Goal: Browse casually: Explore the website without a specific task or goal

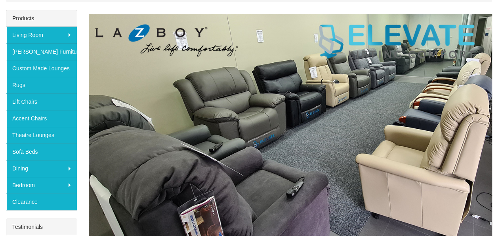
scroll to position [119, 0]
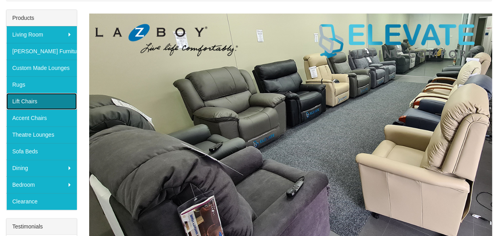
click at [33, 103] on link "Lift Chairs" at bounding box center [41, 101] width 71 height 17
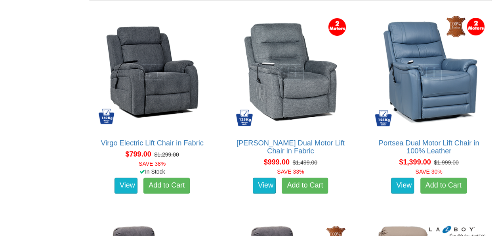
scroll to position [515, 0]
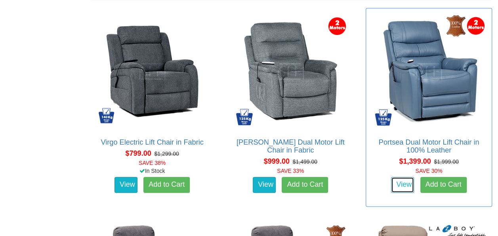
click at [406, 187] on link "View" at bounding box center [402, 184] width 23 height 16
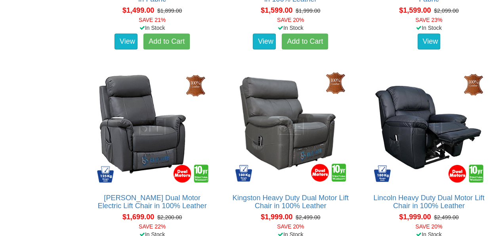
scroll to position [912, 0]
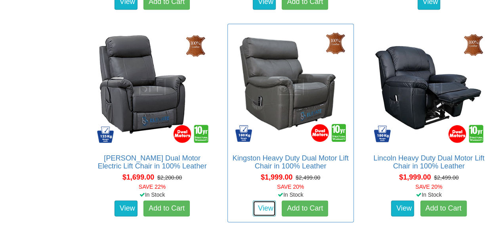
click at [265, 207] on link "View" at bounding box center [264, 208] width 23 height 16
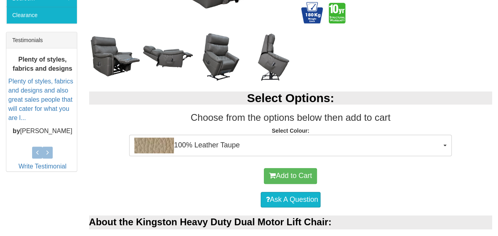
scroll to position [317, 0]
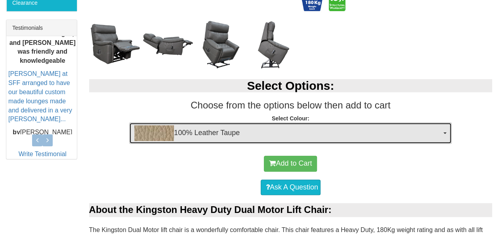
click at [443, 134] on button "100% Leather Taupe" at bounding box center [290, 132] width 323 height 21
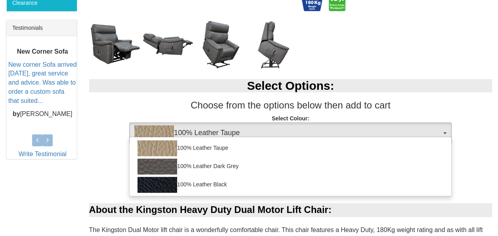
click at [483, 133] on p "Select Colour: 100% Leather Taupe 100% Leather Taupe 100% Leather Dark Grey 100…" at bounding box center [291, 124] width 404 height 21
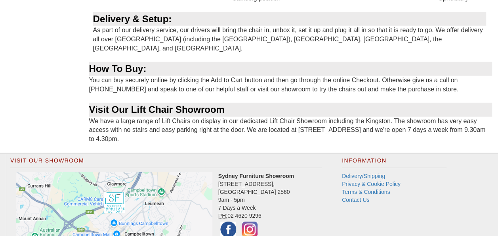
scroll to position [991, 0]
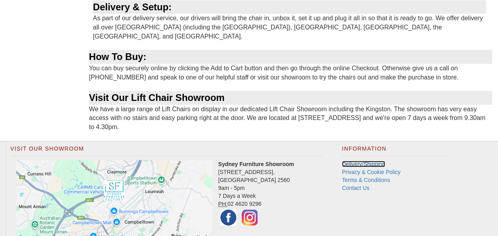
click at [354, 161] on link "Delivery/Shipping" at bounding box center [363, 164] width 43 height 6
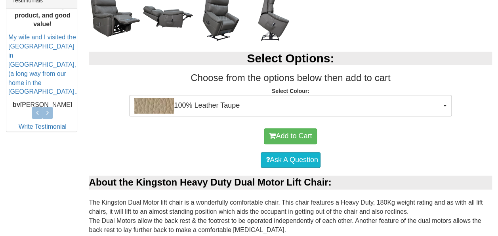
scroll to position [357, 0]
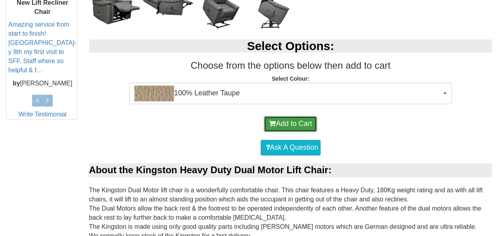
click at [274, 123] on span "submit" at bounding box center [272, 123] width 7 height 7
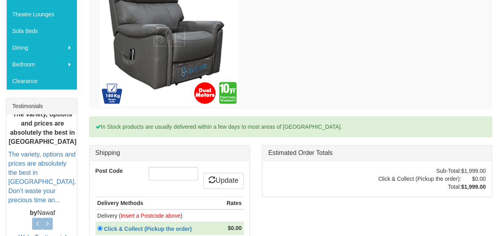
scroll to position [317, 0]
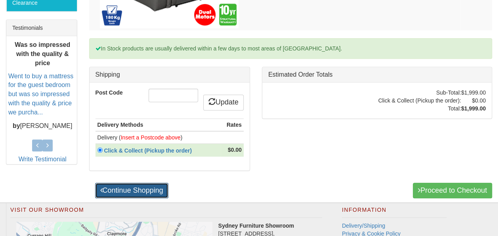
click at [116, 190] on link "Continue Shopping" at bounding box center [131, 190] width 73 height 16
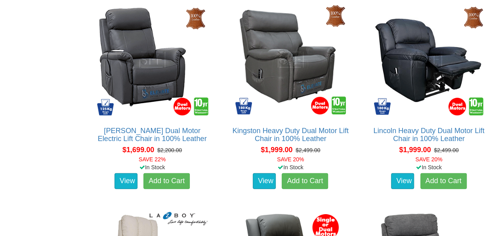
scroll to position [952, 0]
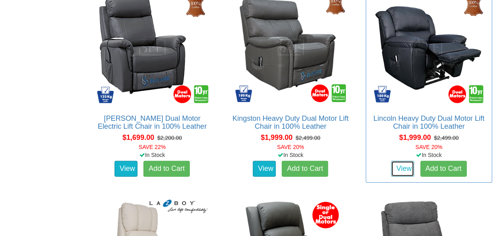
click at [396, 165] on link "View" at bounding box center [402, 169] width 23 height 16
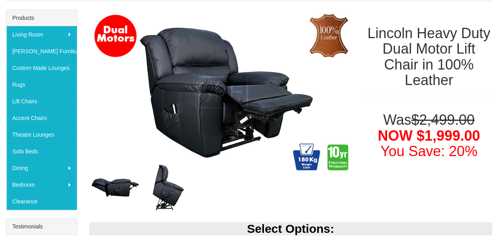
scroll to position [119, 0]
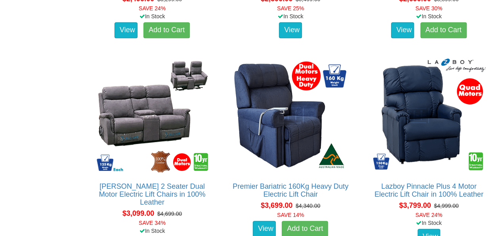
scroll to position [1705, 0]
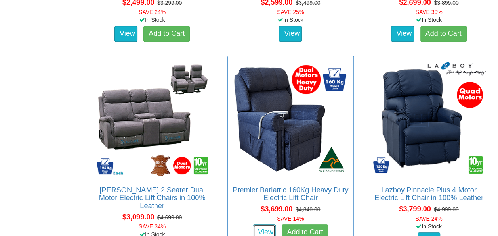
click at [260, 232] on link "View" at bounding box center [264, 232] width 23 height 16
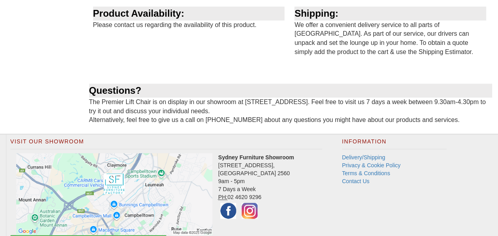
scroll to position [988, 0]
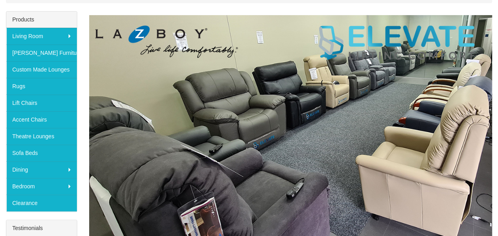
scroll to position [119, 0]
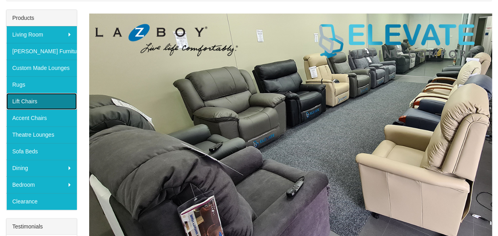
click at [36, 103] on link "Lift Chairs" at bounding box center [41, 101] width 71 height 17
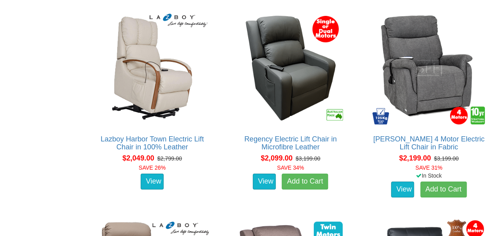
scroll to position [1150, 0]
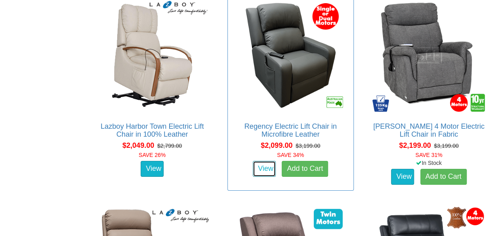
click at [267, 166] on link "View" at bounding box center [264, 169] width 23 height 16
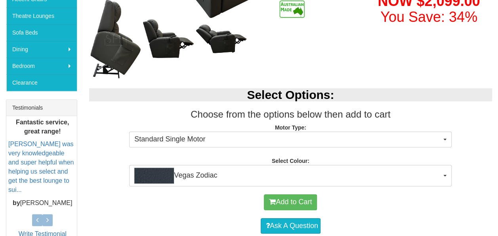
scroll to position [238, 0]
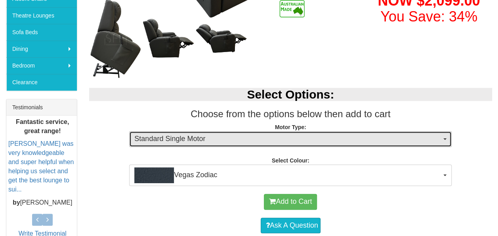
click at [447, 136] on button "Standard Single Motor" at bounding box center [290, 139] width 323 height 16
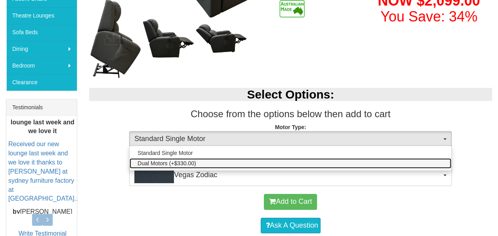
click at [180, 159] on span "Dual Motors (+$330.00)" at bounding box center [167, 163] width 58 height 8
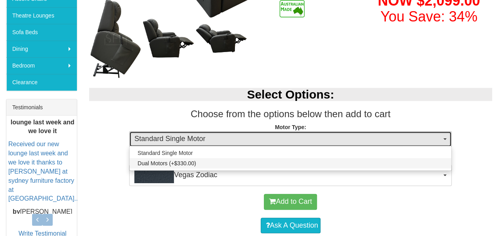
select select "1456"
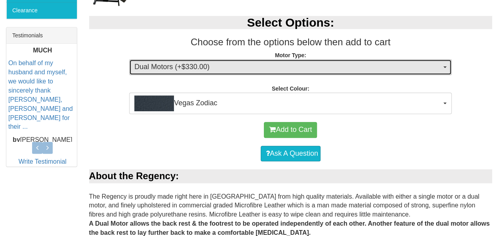
scroll to position [317, 0]
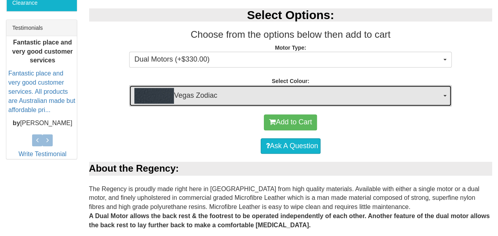
click at [445, 93] on button "Vegas Zodiac" at bounding box center [290, 95] width 323 height 21
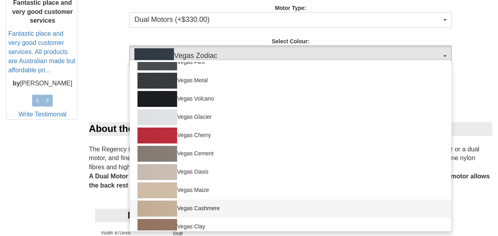
scroll to position [40, 0]
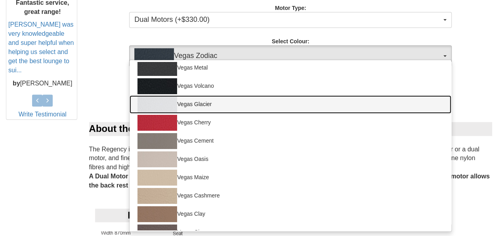
click at [168, 107] on img at bounding box center [158, 104] width 40 height 16
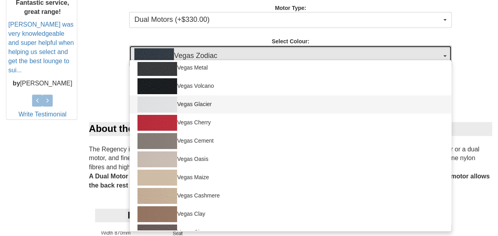
select select "1460"
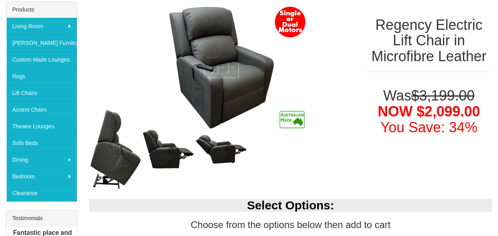
scroll to position [119, 0]
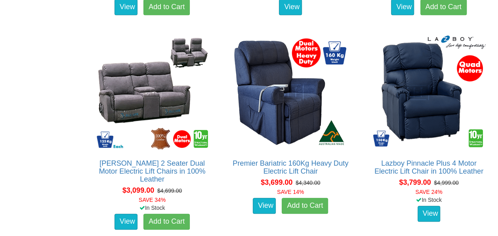
scroll to position [1745, 0]
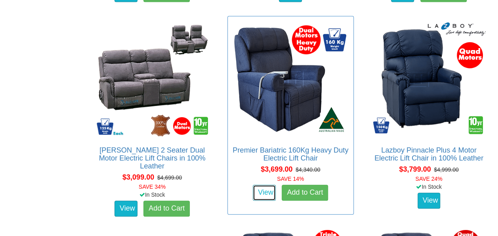
click at [268, 193] on link "View" at bounding box center [264, 192] width 23 height 16
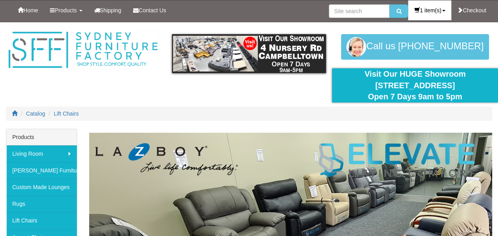
click at [423, 7] on link "1 item(s)" at bounding box center [429, 10] width 43 height 20
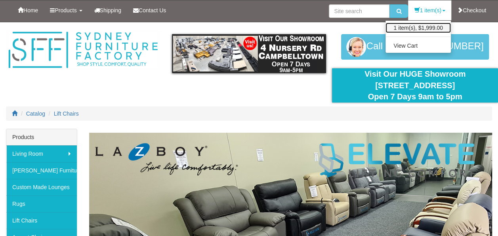
click at [404, 28] on link "1 item(s), $1,999.00" at bounding box center [418, 28] width 65 height 10
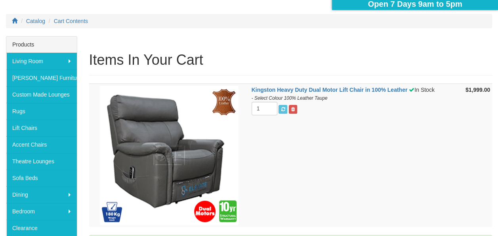
scroll to position [79, 0]
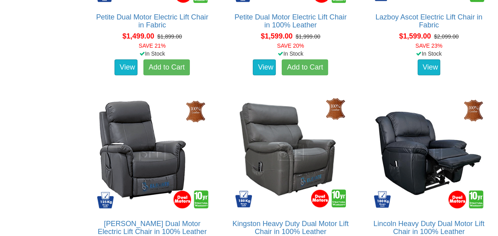
scroll to position [872, 0]
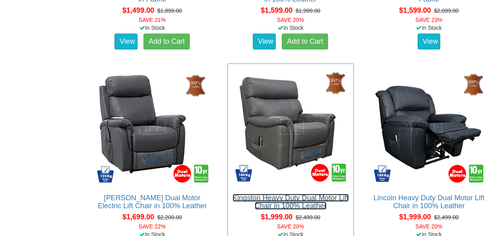
click at [293, 201] on link "Kingston Heavy Duty Dual Motor Lift Chair in 100% Leather" at bounding box center [291, 201] width 116 height 16
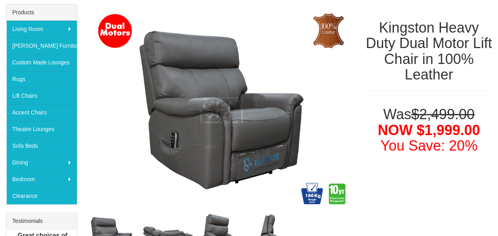
scroll to position [119, 0]
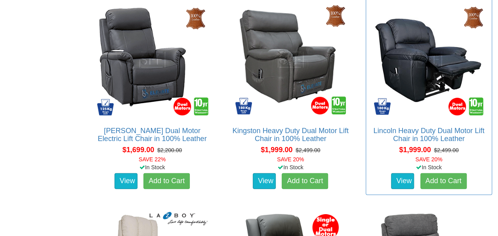
scroll to position [952, 0]
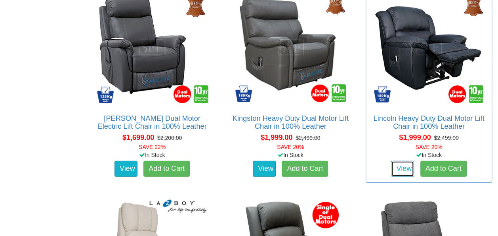
click at [409, 166] on link "View" at bounding box center [402, 169] width 23 height 16
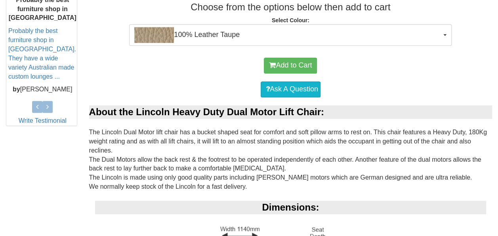
scroll to position [357, 0]
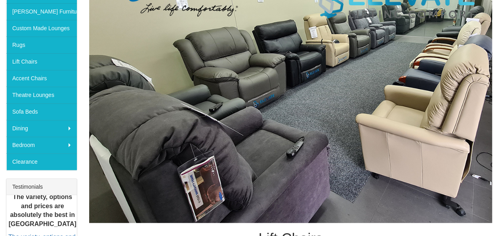
scroll to position [119, 0]
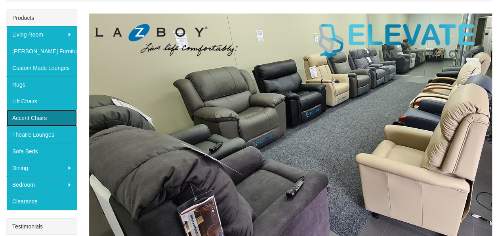
click at [29, 119] on link "Accent Chairs" at bounding box center [41, 117] width 71 height 17
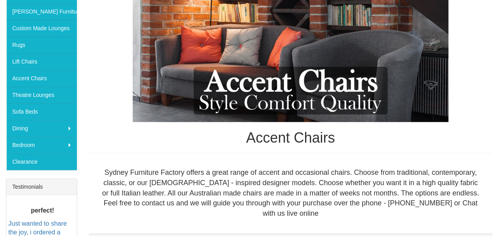
scroll to position [119, 0]
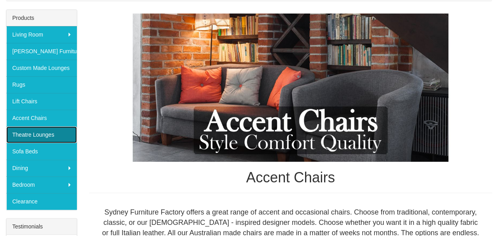
click at [41, 135] on link "Theatre Lounges" at bounding box center [41, 134] width 71 height 17
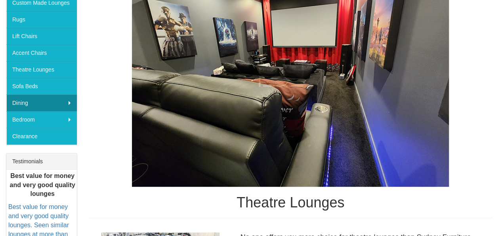
scroll to position [159, 0]
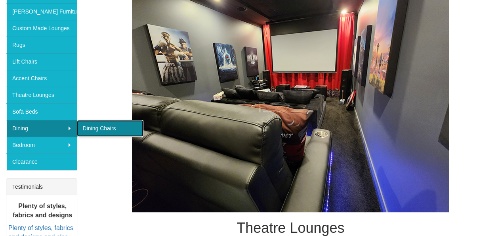
click at [90, 128] on link "Dining Chairs" at bounding box center [110, 128] width 67 height 17
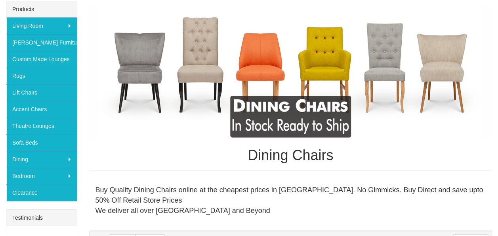
scroll to position [79, 0]
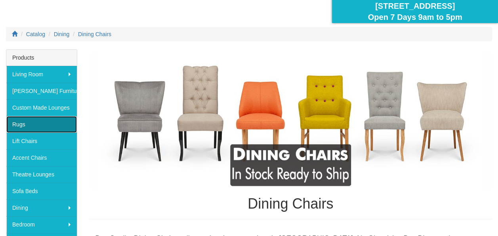
click at [36, 125] on link "Rugs" at bounding box center [41, 124] width 71 height 17
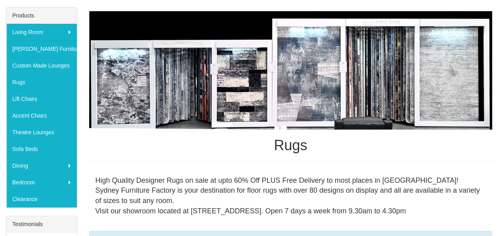
scroll to position [119, 0]
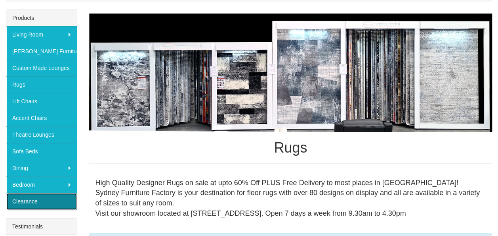
click at [33, 197] on link "Clearance" at bounding box center [41, 201] width 71 height 17
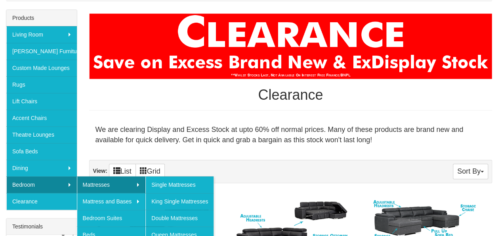
scroll to position [159, 0]
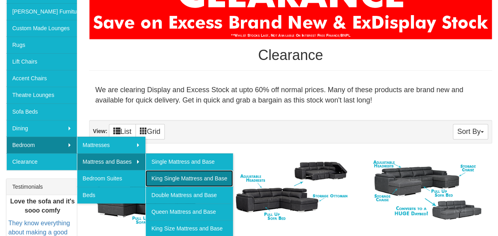
click at [182, 175] on link "King Single Mattress and Base" at bounding box center [189, 178] width 87 height 17
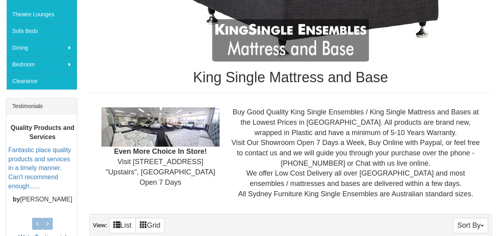
scroll to position [238, 0]
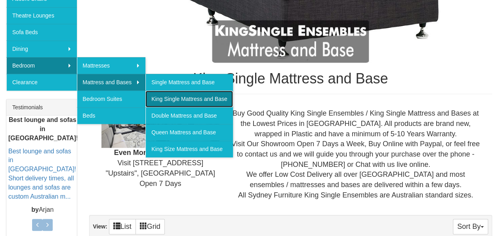
click at [182, 96] on link "King Single Mattress and Base" at bounding box center [189, 98] width 87 height 17
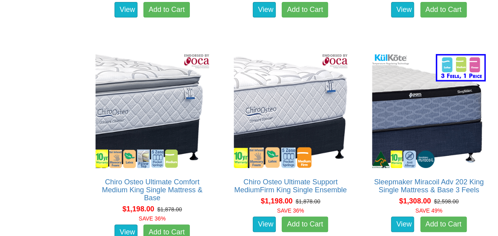
scroll to position [1546, 0]
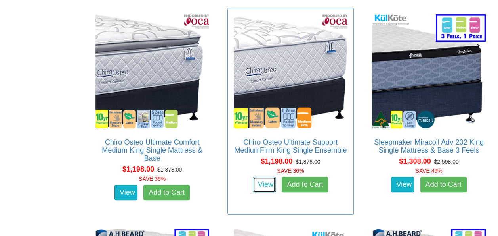
click at [261, 181] on link "View" at bounding box center [264, 184] width 23 height 16
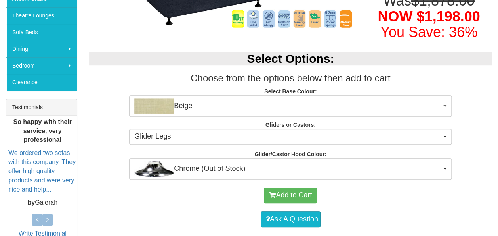
scroll to position [278, 0]
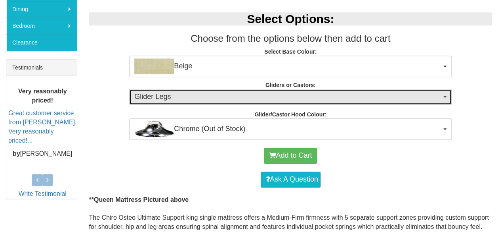
click at [447, 96] on button "Glider Legs" at bounding box center [290, 97] width 323 height 16
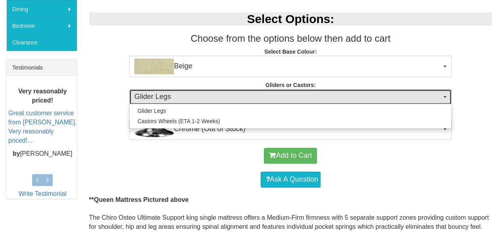
click at [447, 96] on button "Glider Legs" at bounding box center [290, 97] width 323 height 16
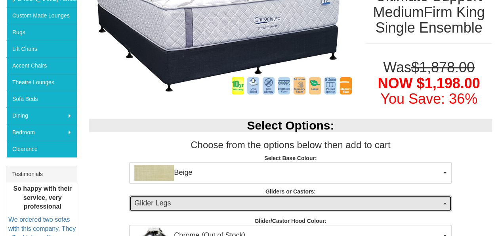
scroll to position [159, 0]
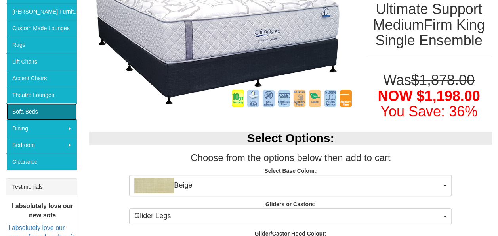
click at [44, 110] on link "Sofa Beds" at bounding box center [41, 111] width 71 height 17
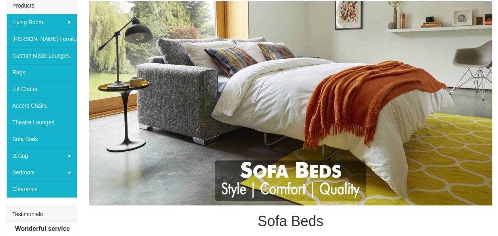
scroll to position [79, 0]
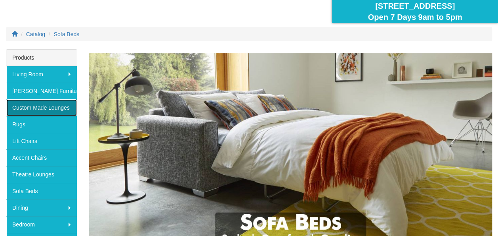
click at [44, 106] on link "Custom Made Lounges" at bounding box center [41, 107] width 71 height 17
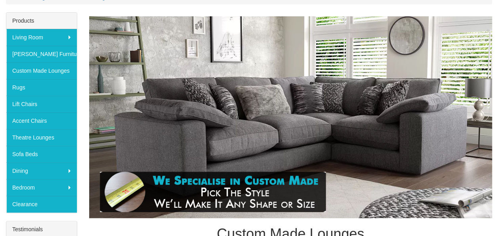
scroll to position [79, 0]
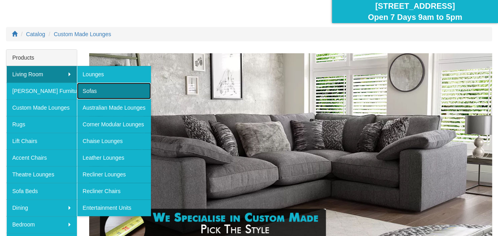
click at [94, 89] on link "Sofas" at bounding box center [114, 90] width 75 height 17
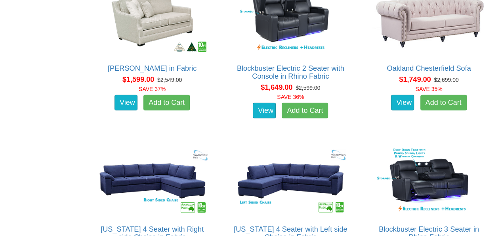
scroll to position [879, 0]
